Goal: Task Accomplishment & Management: Complete application form

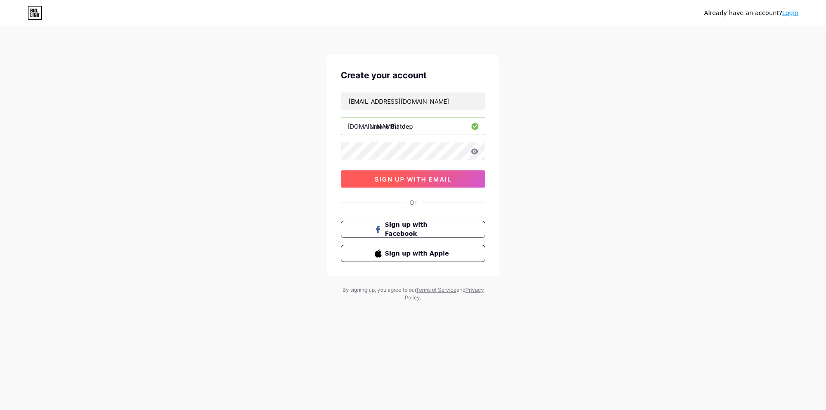
click at [406, 176] on span "sign up with email" at bounding box center [413, 178] width 77 height 7
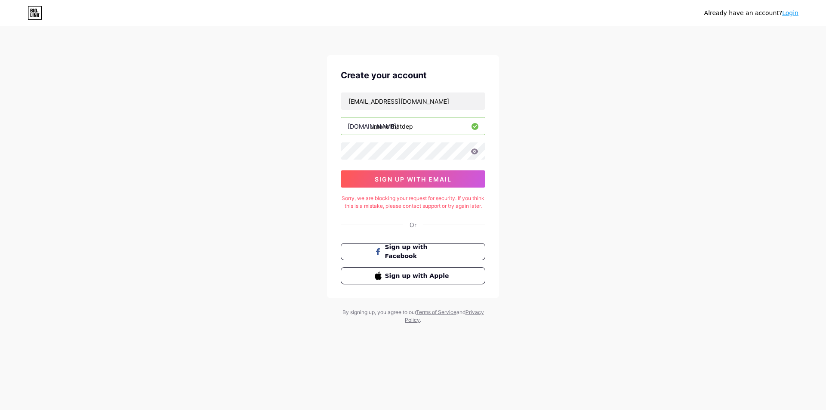
drag, startPoint x: 429, startPoint y: 183, endPoint x: 475, endPoint y: 195, distance: 47.2
click at [429, 183] on button "sign up with email" at bounding box center [413, 178] width 145 height 17
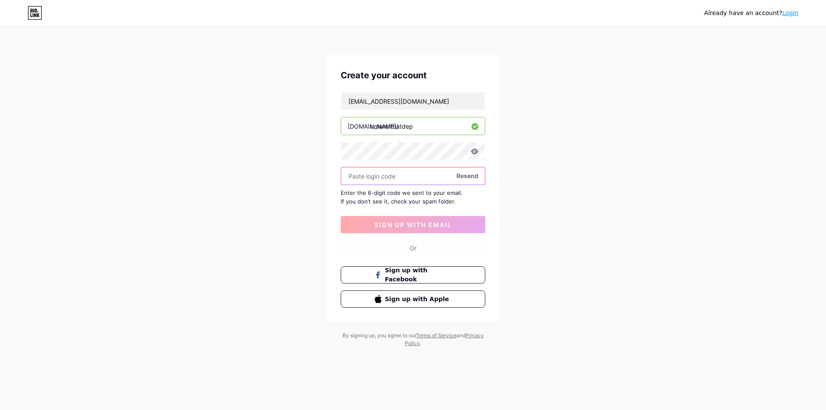
paste input "858081"
type input "858081"
click at [413, 228] on span "sign up with email" at bounding box center [413, 224] width 77 height 7
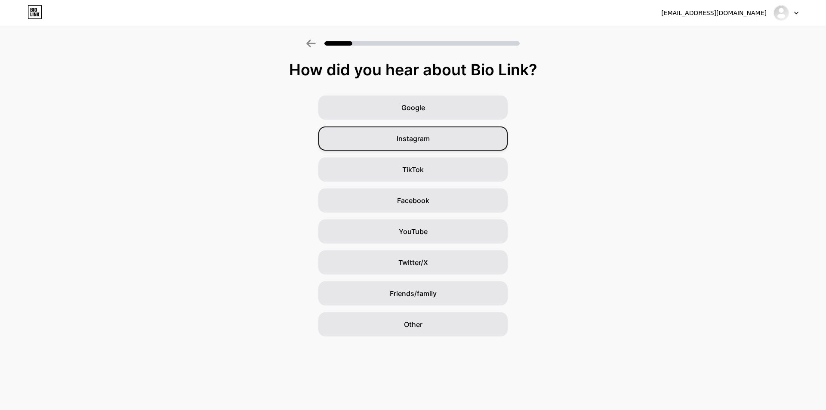
click at [414, 133] on div "Instagram" at bounding box center [412, 138] width 189 height 24
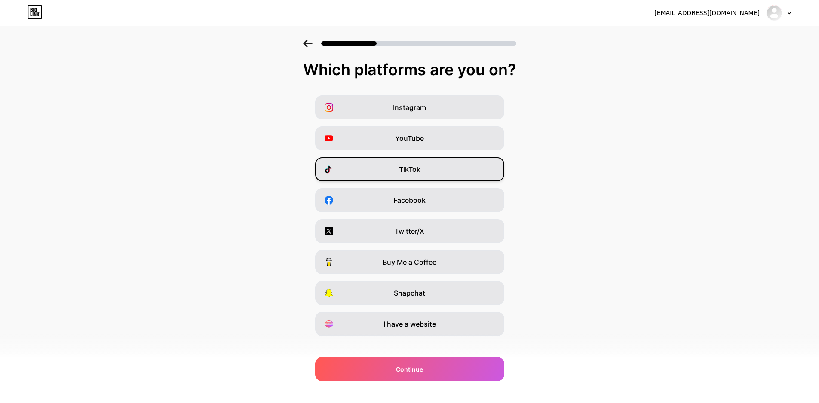
click at [424, 168] on div "TikTok" at bounding box center [409, 169] width 189 height 24
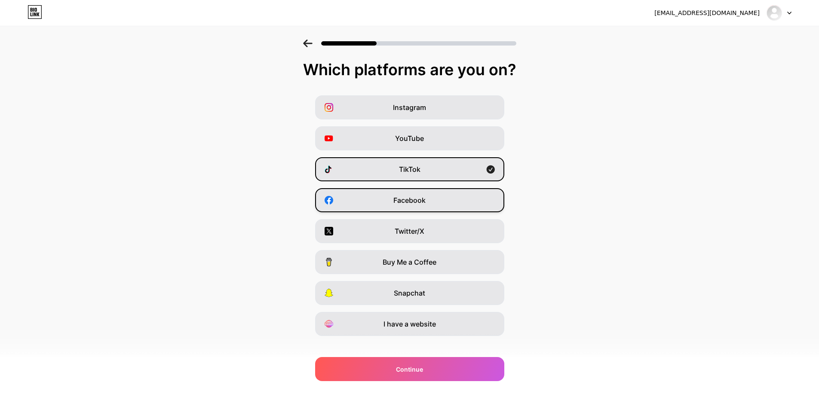
click at [426, 201] on span "Facebook" at bounding box center [410, 200] width 32 height 10
click at [432, 227] on div "Twitter/X" at bounding box center [409, 231] width 189 height 24
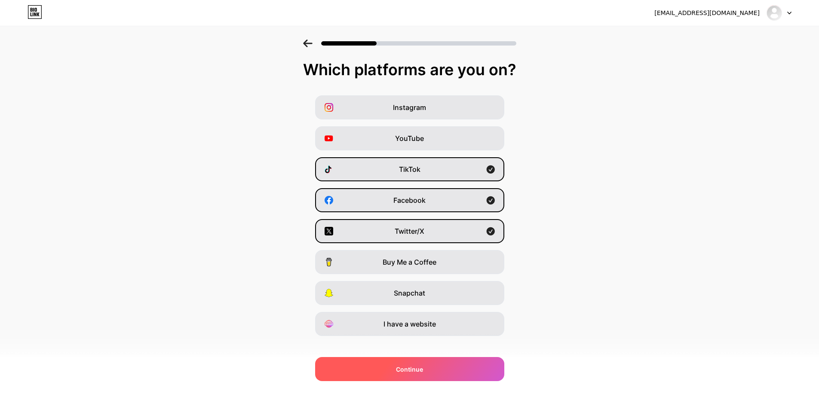
drag, startPoint x: 434, startPoint y: 325, endPoint x: 437, endPoint y: 372, distance: 47.8
click at [435, 324] on span "I have a website" at bounding box center [410, 324] width 52 height 10
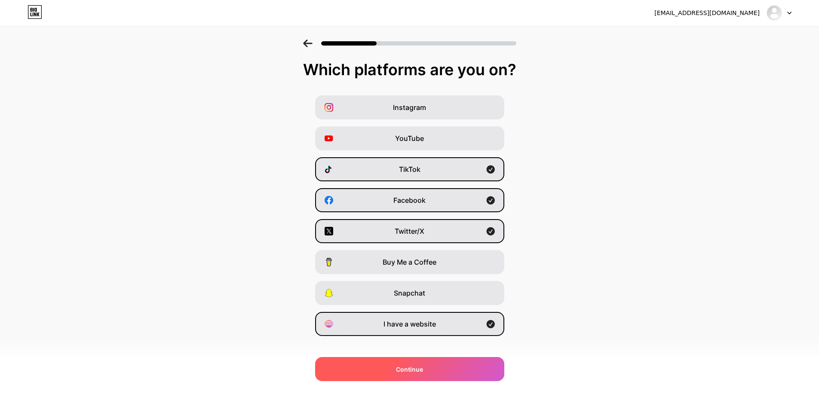
click at [427, 370] on div "Continue" at bounding box center [409, 369] width 189 height 24
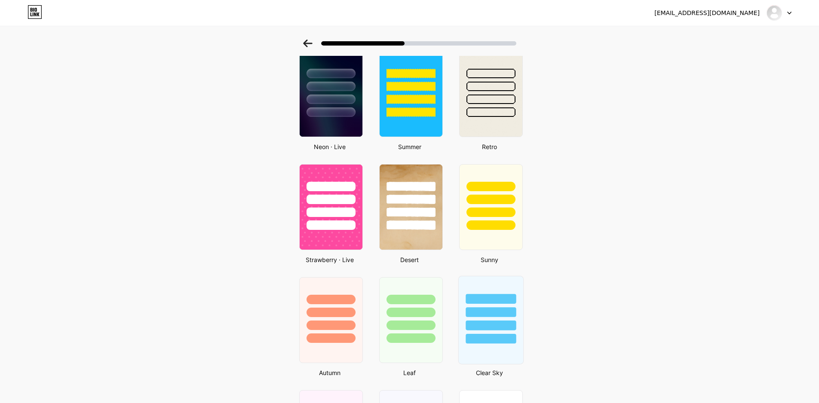
scroll to position [430, 0]
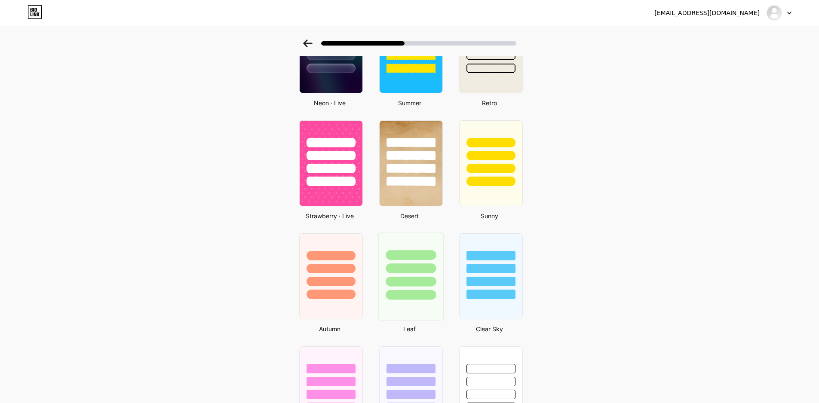
click at [424, 264] on div at bounding box center [411, 269] width 50 height 10
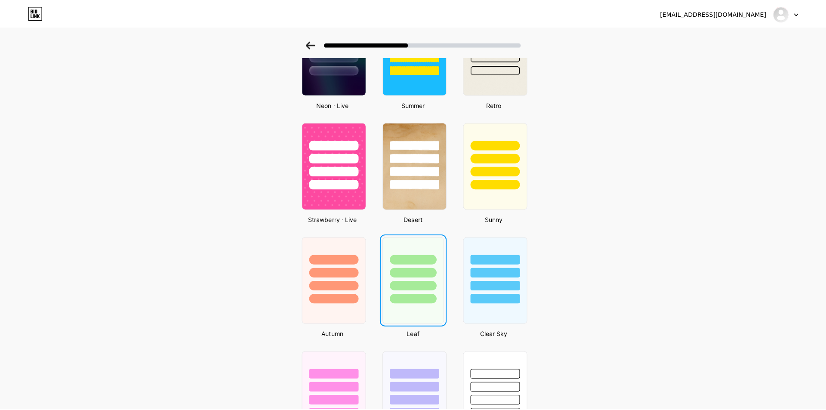
scroll to position [0, 0]
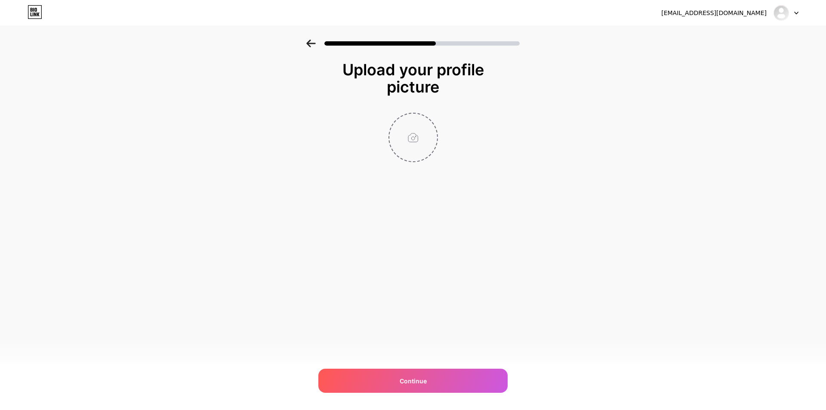
click at [417, 133] on input "file" at bounding box center [413, 138] width 48 height 48
type input "C:\fakepath\logo-uma.jpg"
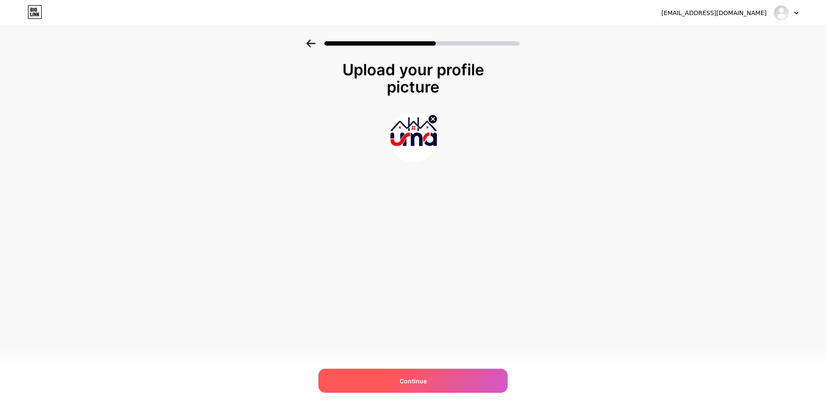
click at [410, 385] on div "Continue" at bounding box center [412, 381] width 189 height 24
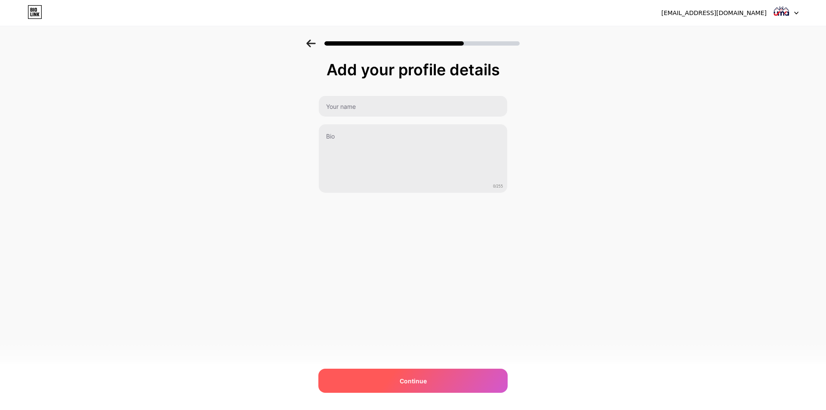
click at [421, 380] on span "Continue" at bounding box center [413, 380] width 27 height 9
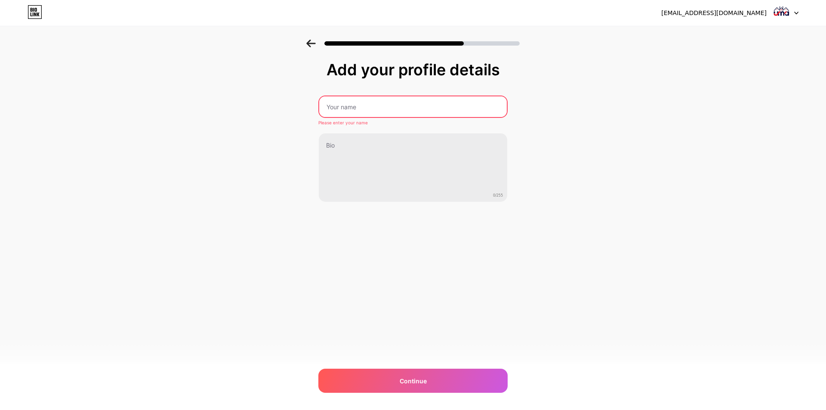
click at [381, 114] on input "text" at bounding box center [413, 106] width 188 height 21
type input "Nội thất đẹp UMA"
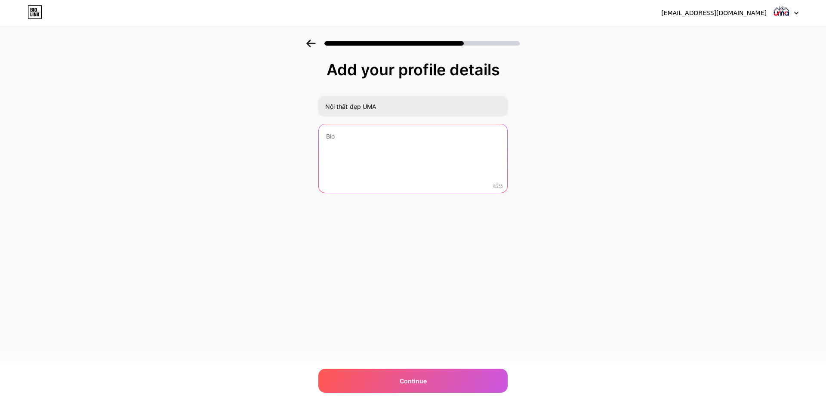
click at [351, 152] on textarea at bounding box center [413, 158] width 188 height 69
paste textarea "Thuong hieu Noi That UMA thanh lap tu 2006 la dia chi mua sam noi that cua moi …"
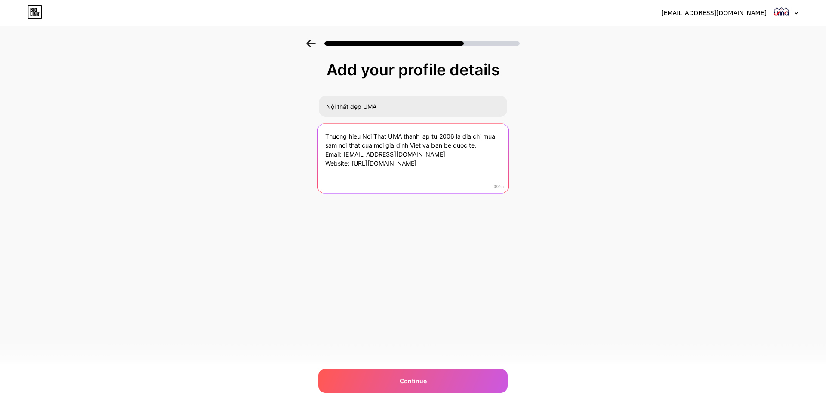
click at [431, 172] on textarea "Thuong hieu Noi That UMA thanh lap tu 2006 la dia chi mua sam noi that cua moi …" at bounding box center [413, 159] width 190 height 70
type textarea "Thuong hieu Noi That UMA thanh lap tu 2006 la dia chi mua sam noi that cua moi …"
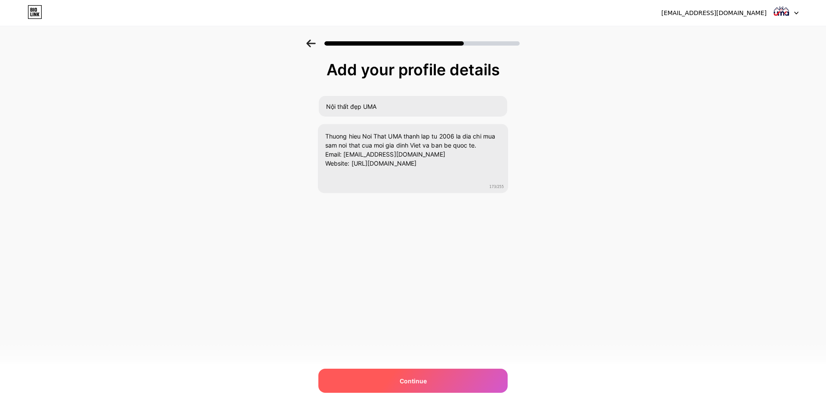
click at [409, 379] on span "Continue" at bounding box center [413, 380] width 27 height 9
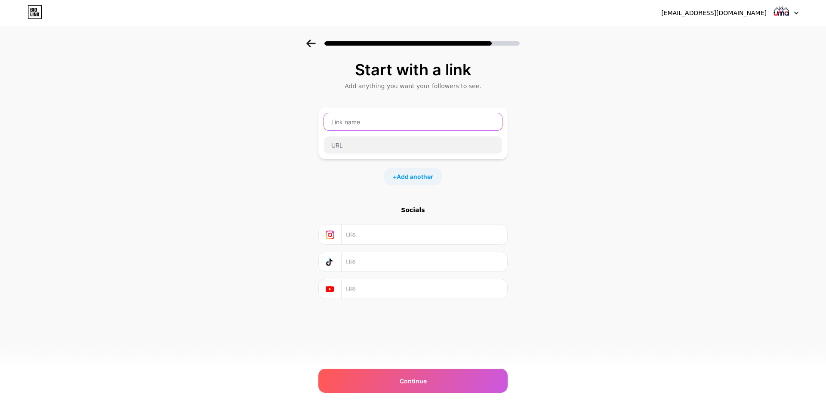
click at [359, 120] on input "text" at bounding box center [413, 121] width 178 height 17
drag, startPoint x: 363, startPoint y: 123, endPoint x: 378, endPoint y: 127, distance: 15.8
click at [363, 123] on input "text" at bounding box center [413, 121] width 178 height 17
paste input "[URL][DOMAIN_NAME]"
click at [420, 130] on input "[URL][DOMAIN_NAME]" at bounding box center [413, 121] width 178 height 17
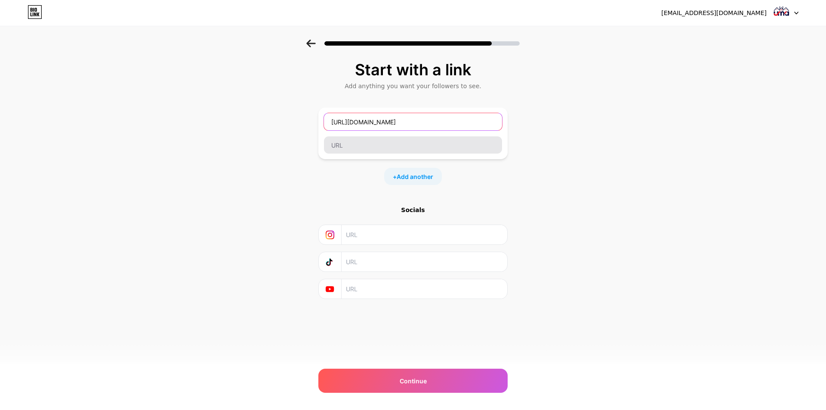
type input "[URL][DOMAIN_NAME]"
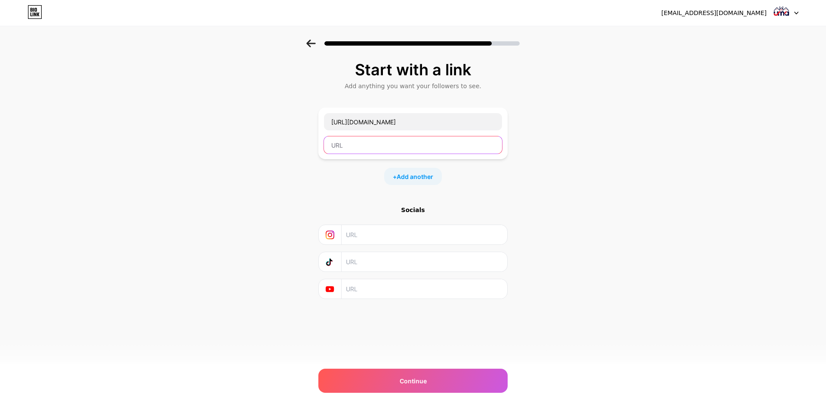
click at [418, 146] on input "text" at bounding box center [413, 144] width 178 height 17
paste input "[URL][DOMAIN_NAME]"
type input "[URL][DOMAIN_NAME]"
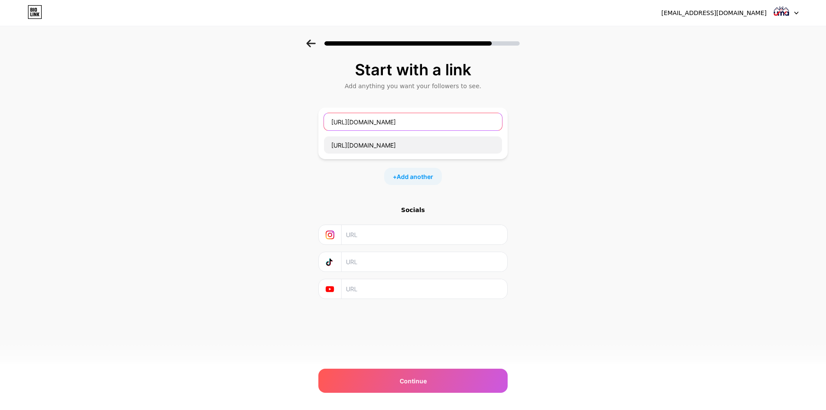
paste input "Website"
drag, startPoint x: 275, startPoint y: 113, endPoint x: 267, endPoint y: 113, distance: 7.3
click at [267, 113] on div "Start with a link Add anything you want your followers to see. Website [URL][DO…" at bounding box center [413, 191] width 826 height 302
click at [416, 122] on input "Website" at bounding box center [413, 121] width 178 height 17
paste input "Nội Thất UMA"
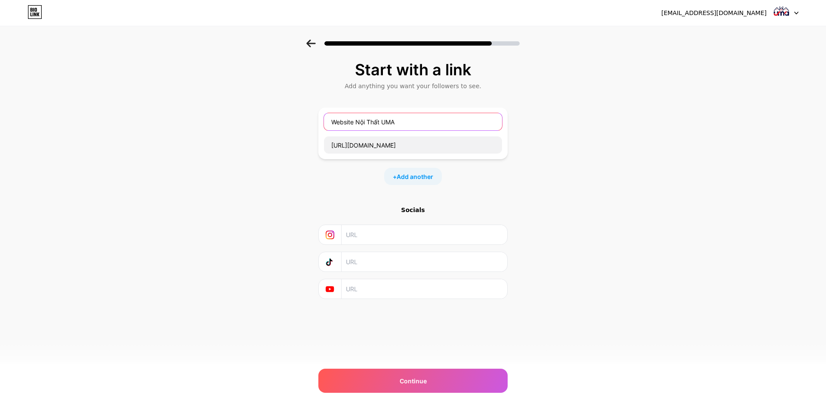
type input "Website Nội Thất UMA"
click at [393, 240] on input "text" at bounding box center [424, 234] width 156 height 19
paste input "[URL][DOMAIN_NAME]"
click at [417, 228] on input "[URL][DOMAIN_NAME]" at bounding box center [424, 234] width 156 height 19
type input "[URL][DOMAIN_NAME]"
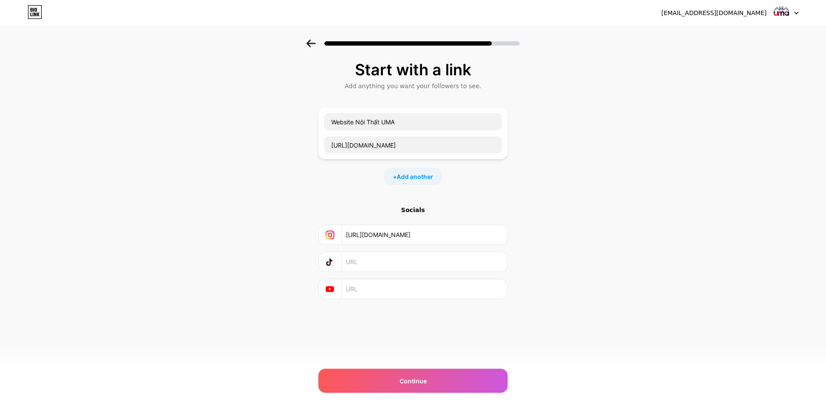
click at [434, 268] on input "text" at bounding box center [424, 261] width 156 height 19
paste input "[URL][DOMAIN_NAME]"
type input "[URL][DOMAIN_NAME]"
paste input "[URL][DOMAIN_NAME]"
drag, startPoint x: 412, startPoint y: 289, endPoint x: 405, endPoint y: 317, distance: 28.9
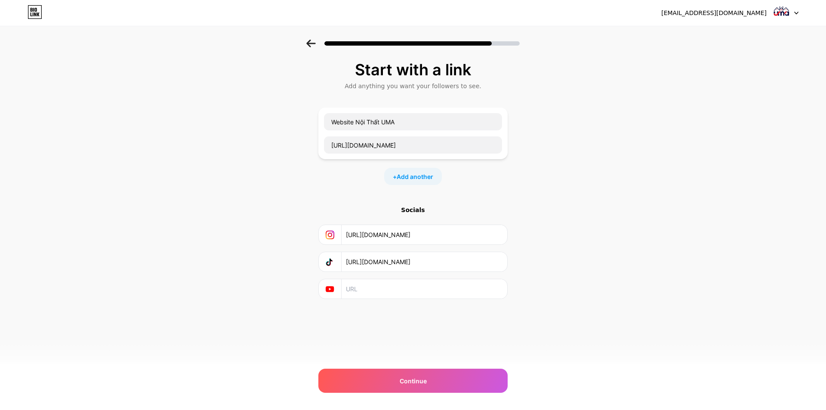
click at [412, 289] on input "text" at bounding box center [424, 288] width 156 height 19
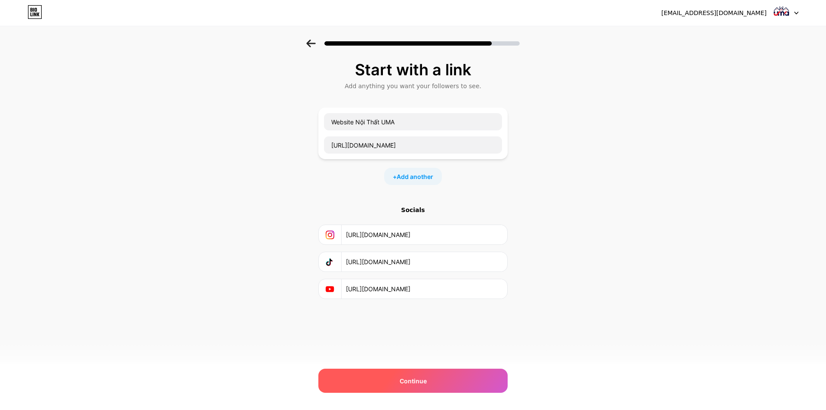
type input "[URL][DOMAIN_NAME]"
click at [422, 379] on span "Continue" at bounding box center [413, 380] width 27 height 9
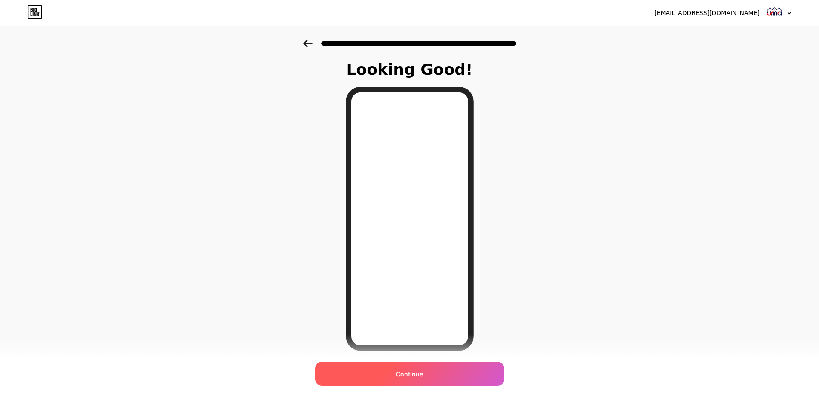
click at [409, 379] on div "Continue" at bounding box center [409, 374] width 189 height 24
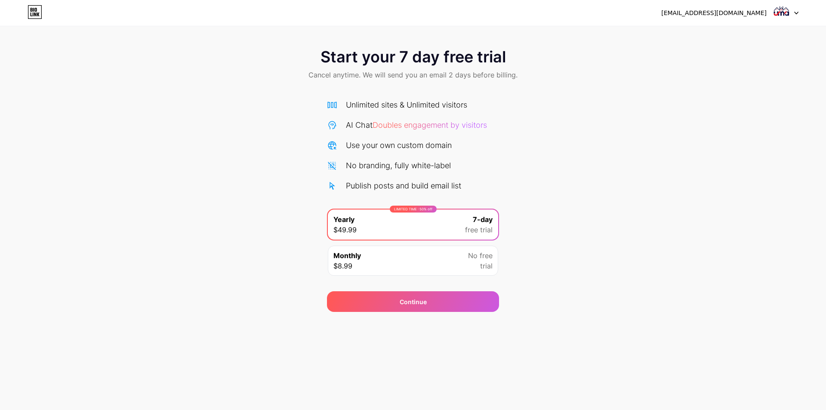
click at [777, 9] on img at bounding box center [781, 13] width 16 height 16
